Goal: Task Accomplishment & Management: Manage account settings

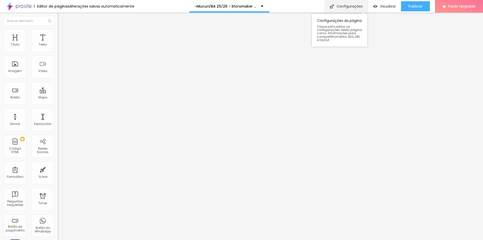
click at [348, 7] on div "Configurações" at bounding box center [346, 6] width 43 height 13
type input "/storymakercasamentoba"
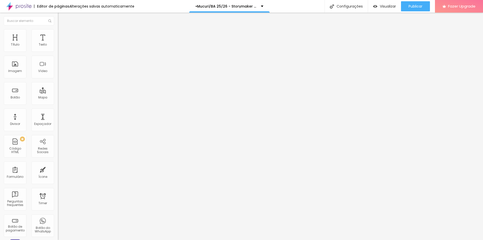
click at [402, 6] on button "Publicar" at bounding box center [415, 6] width 29 height 10
click at [413, 7] on span "Publicar" at bounding box center [416, 6] width 14 height 4
click at [359, 1] on div "Configurações" at bounding box center [346, 6] width 43 height 13
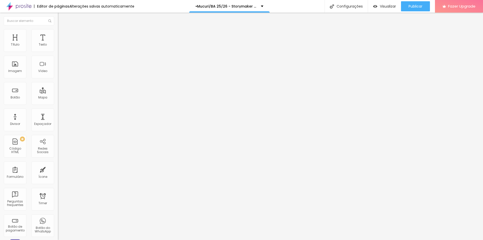
copy p "[URL][DOMAIN_NAME]"
click at [341, 3] on div "Configurações" at bounding box center [346, 6] width 43 height 13
type input "/storymakeraniversariovix"
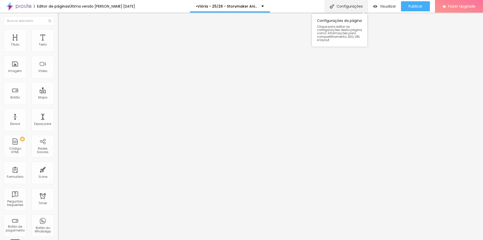
click at [350, 7] on div "Configurações" at bounding box center [346, 6] width 43 height 13
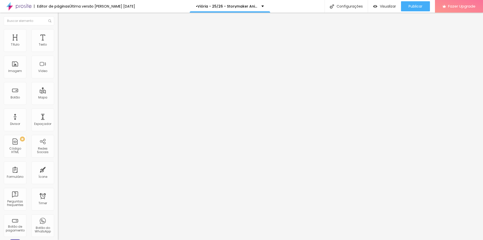
copy p "http://www.porthaisehigor.com.br/storymakeraniversariovix"
